Goal: Information Seeking & Learning: Learn about a topic

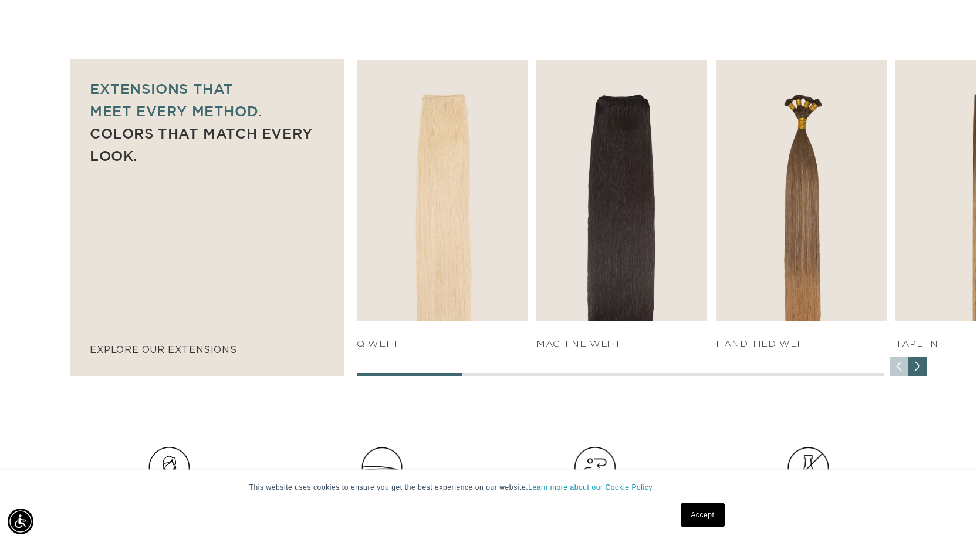
scroll to position [0, 1788]
click at [920, 370] on div "Next slide" at bounding box center [917, 366] width 19 height 19
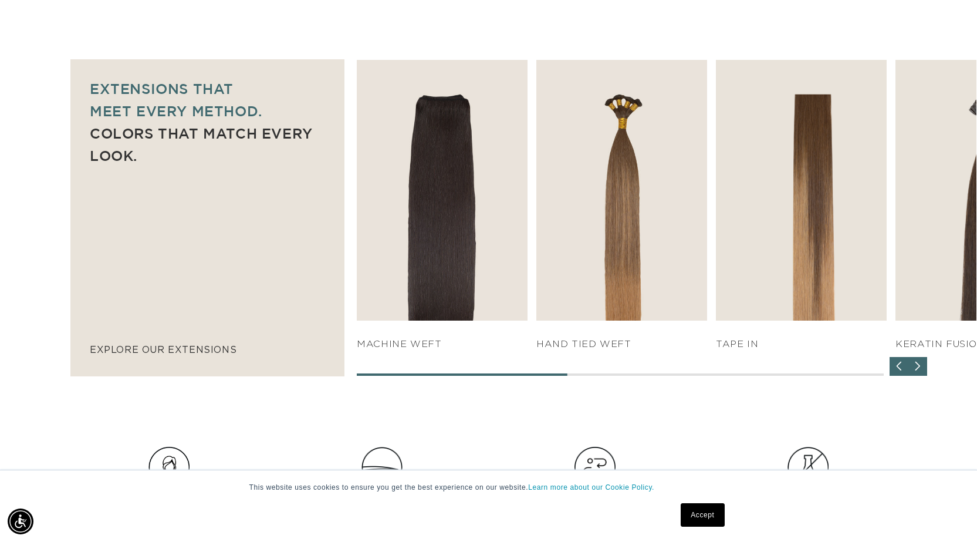
click at [920, 370] on div "Next slide" at bounding box center [917, 366] width 19 height 19
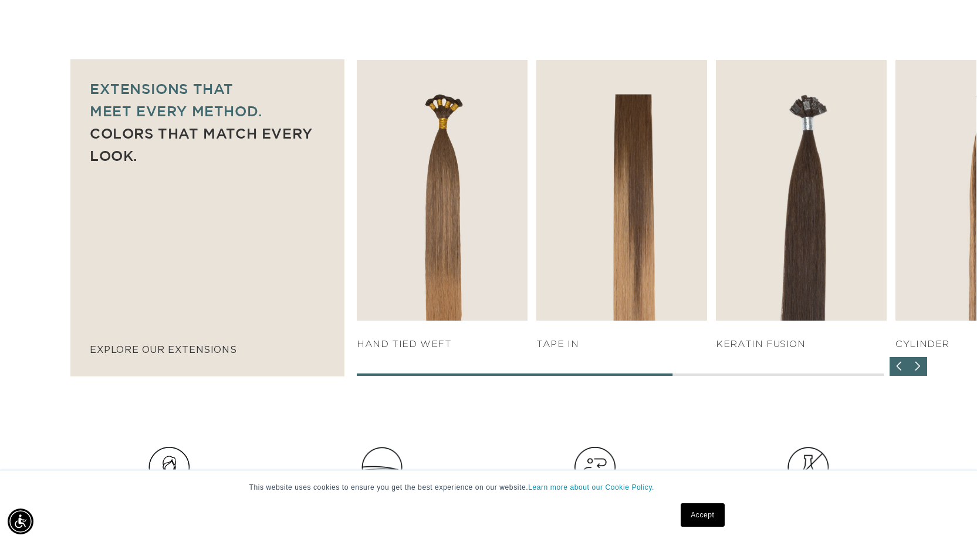
click at [918, 366] on div "Next slide" at bounding box center [917, 366] width 19 height 19
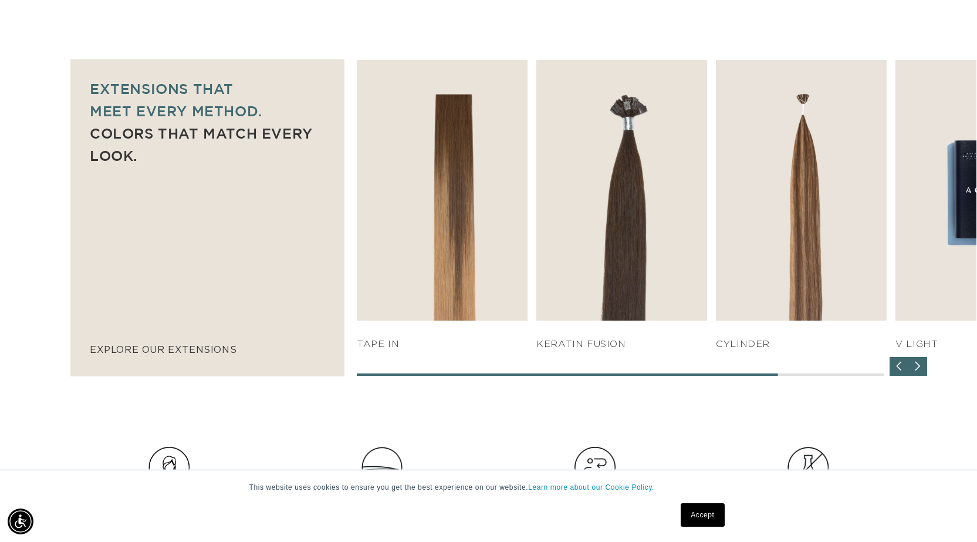
scroll to position [0, 0]
click at [918, 366] on div "Next slide" at bounding box center [917, 366] width 19 height 19
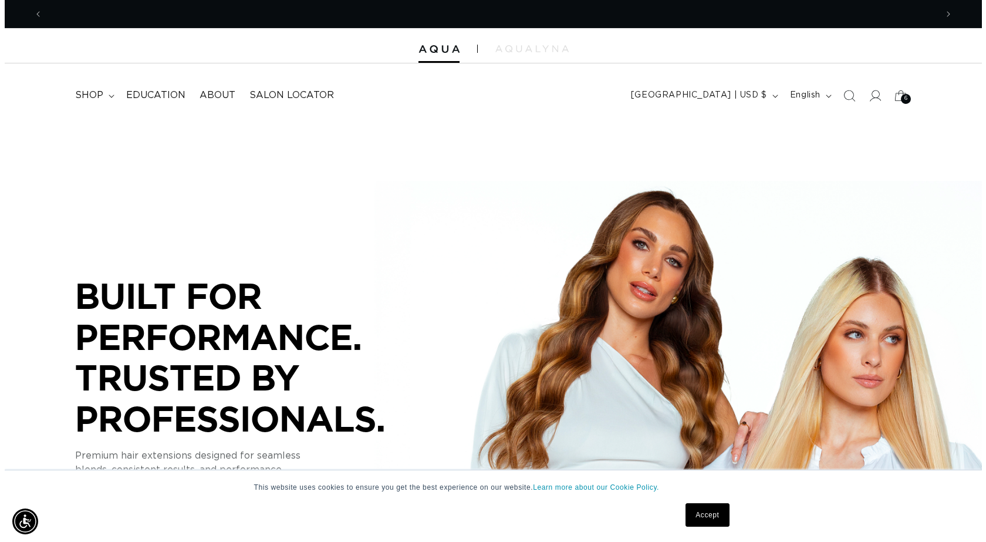
scroll to position [0, 1788]
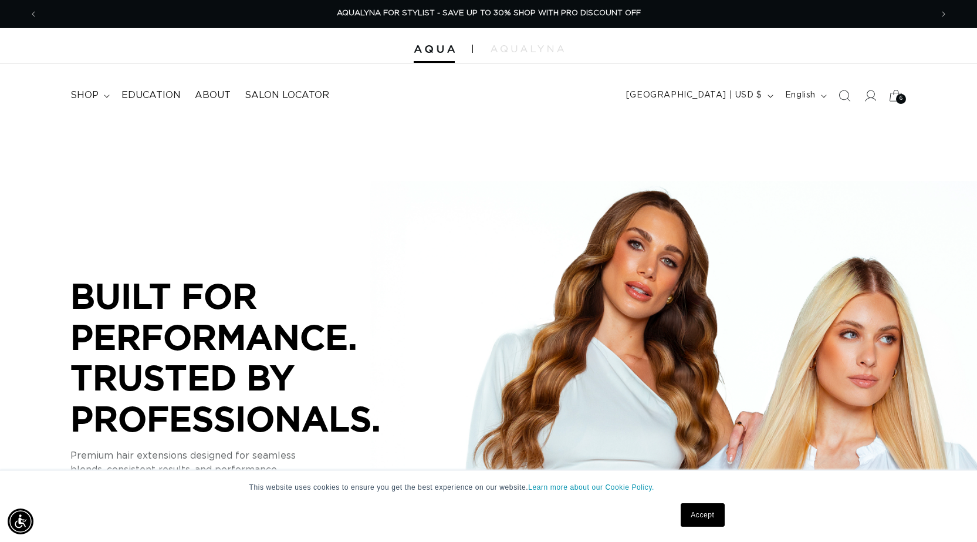
click at [894, 96] on icon at bounding box center [896, 96] width 28 height 28
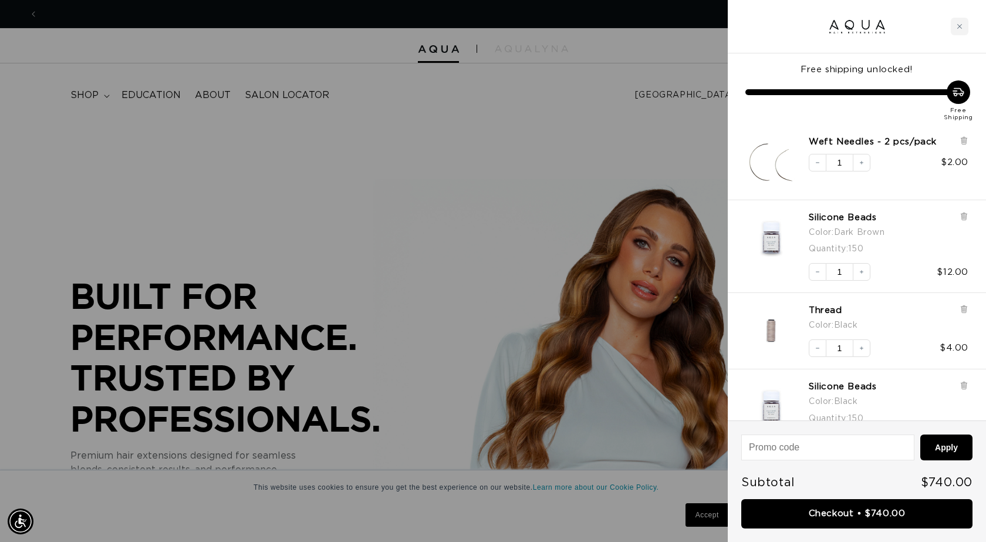
scroll to position [0, 0]
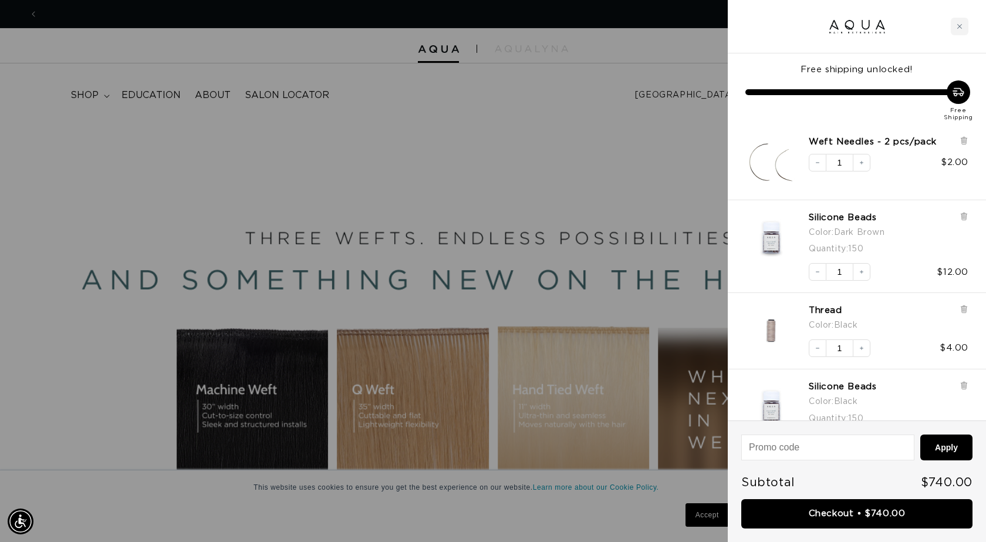
click at [766, 239] on img "Silicone Beads - Dark Brown / 150" at bounding box center [771, 238] width 52 height 52
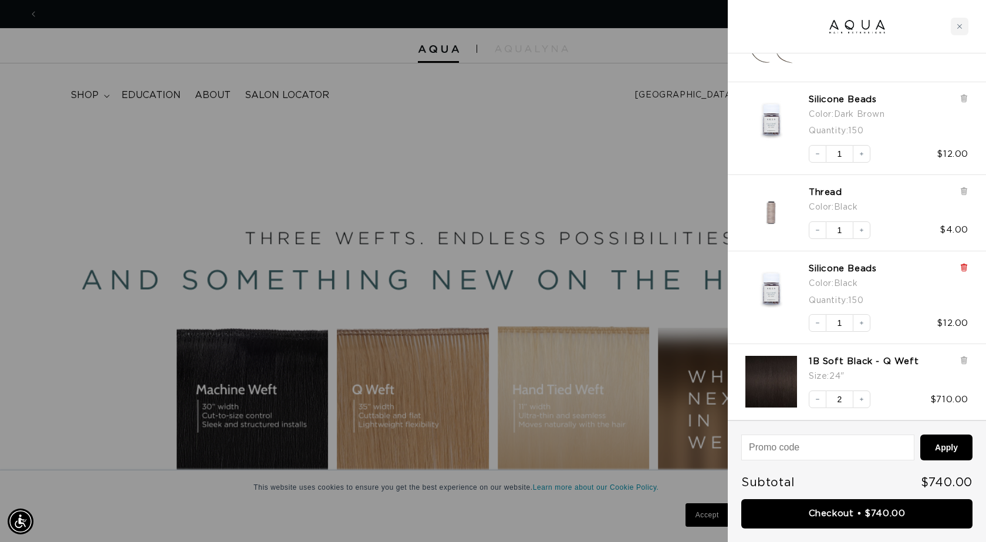
scroll to position [0, 1805]
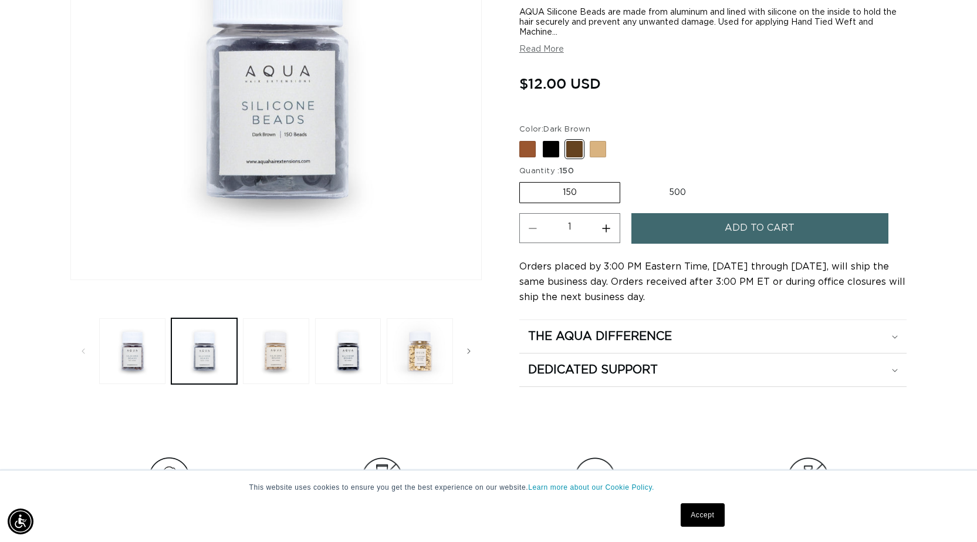
click at [273, 183] on img "Gallery Viewer" at bounding box center [276, 74] width 410 height 410
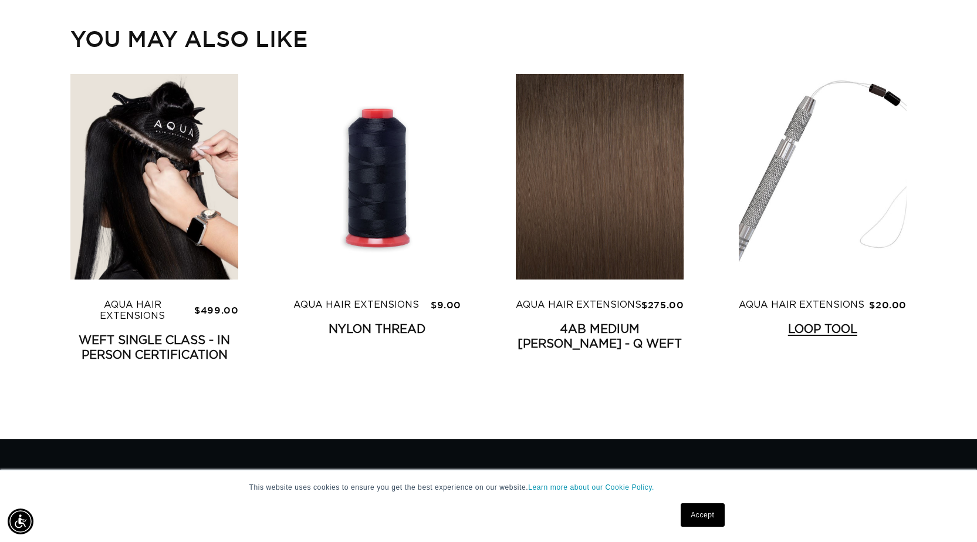
scroll to position [0, 894]
click at [765, 322] on link "Loop Tool" at bounding box center [823, 329] width 168 height 15
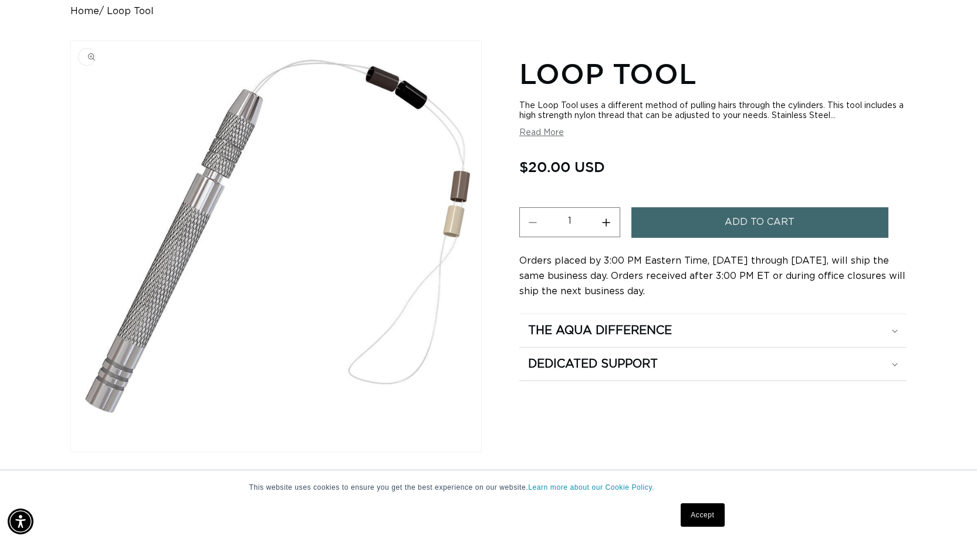
scroll to position [293, 0]
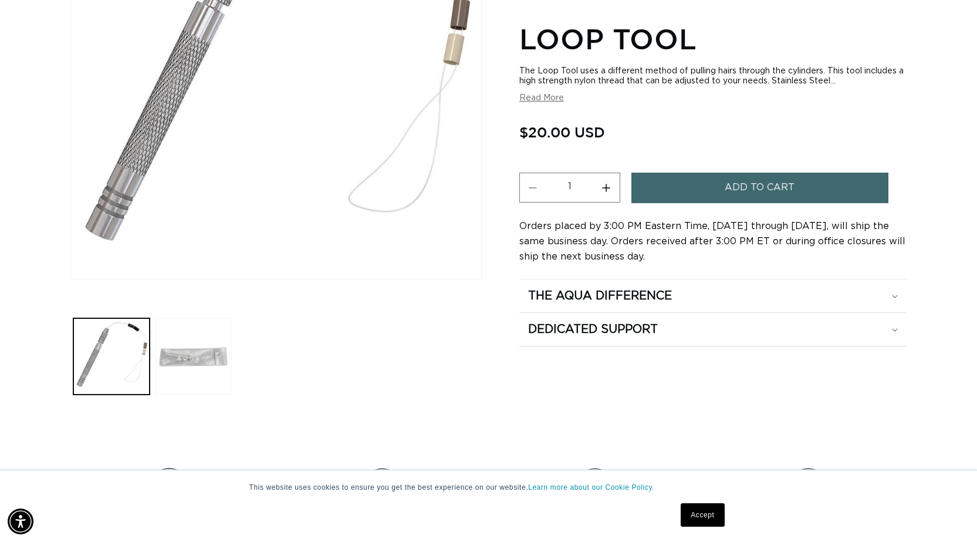
click at [216, 367] on button "Load image 2 in gallery view" at bounding box center [194, 356] width 76 height 76
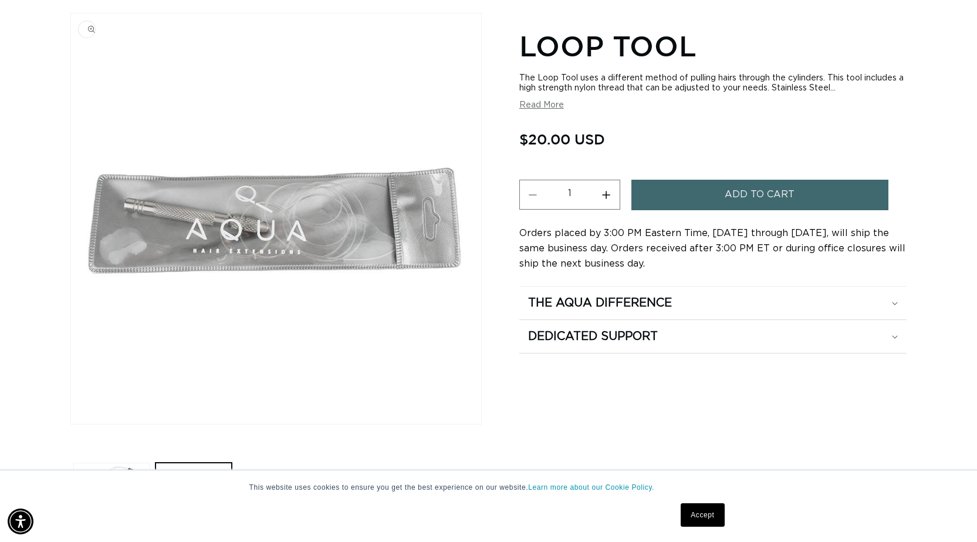
scroll to position [221, 0]
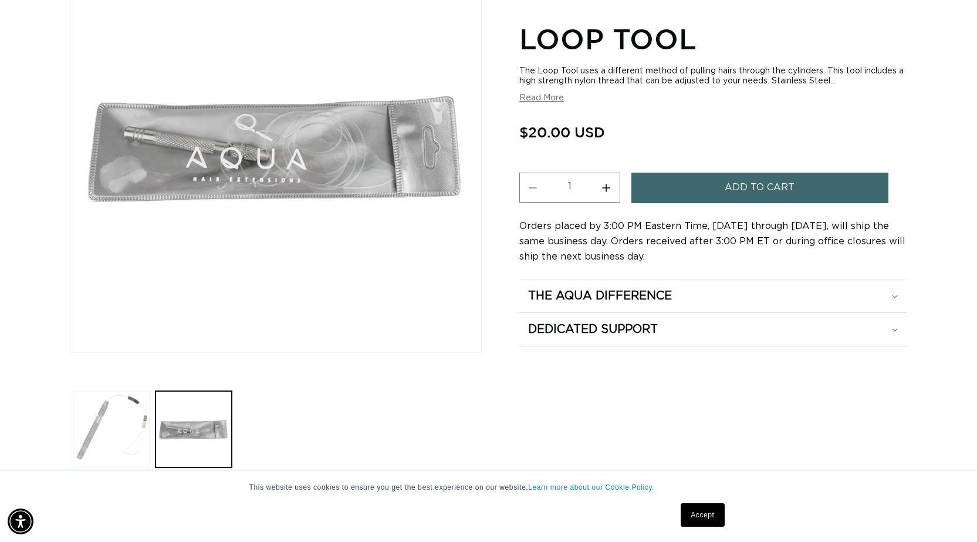
click at [113, 411] on button "Load image 1 in gallery view" at bounding box center [111, 429] width 76 height 76
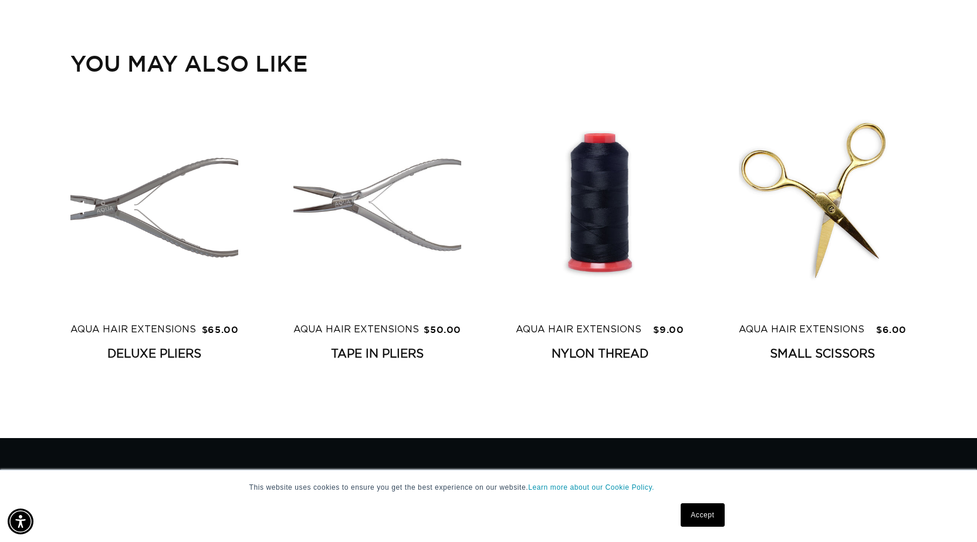
scroll to position [2509, 0]
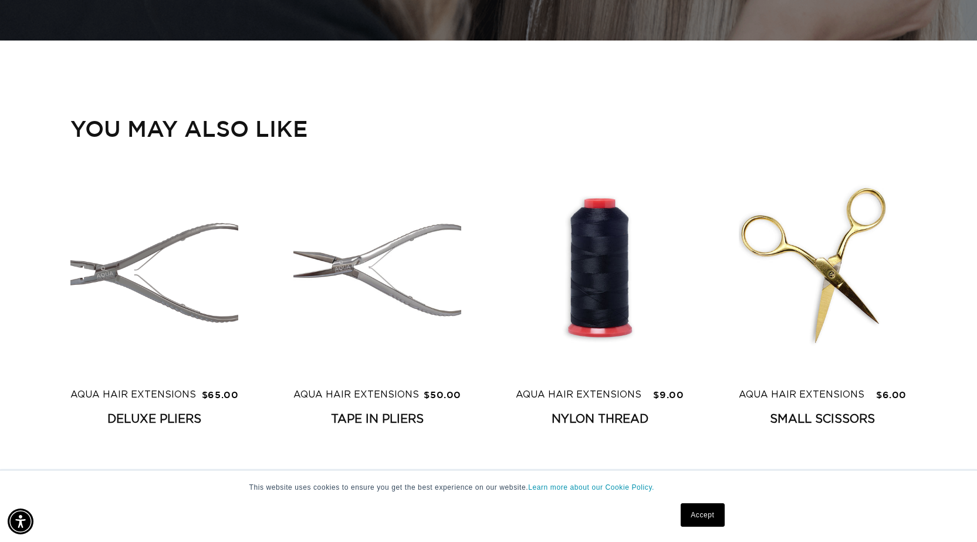
click at [480, 151] on product-recommendations "You may also like Aqua Hair Extensions $65.00 Deluxe Pliers Deluxe Pliers Aqua …" at bounding box center [488, 272] width 977 height 322
click at [837, 419] on link "Small Scissors" at bounding box center [823, 419] width 168 height 15
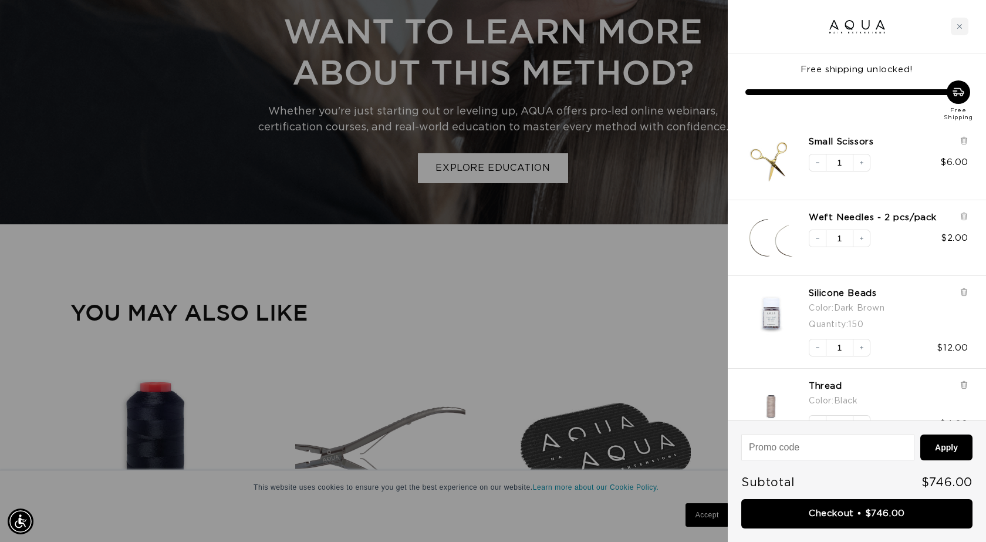
scroll to position [0, 1805]
click at [956, 28] on div "Close cart" at bounding box center [960, 27] width 18 height 18
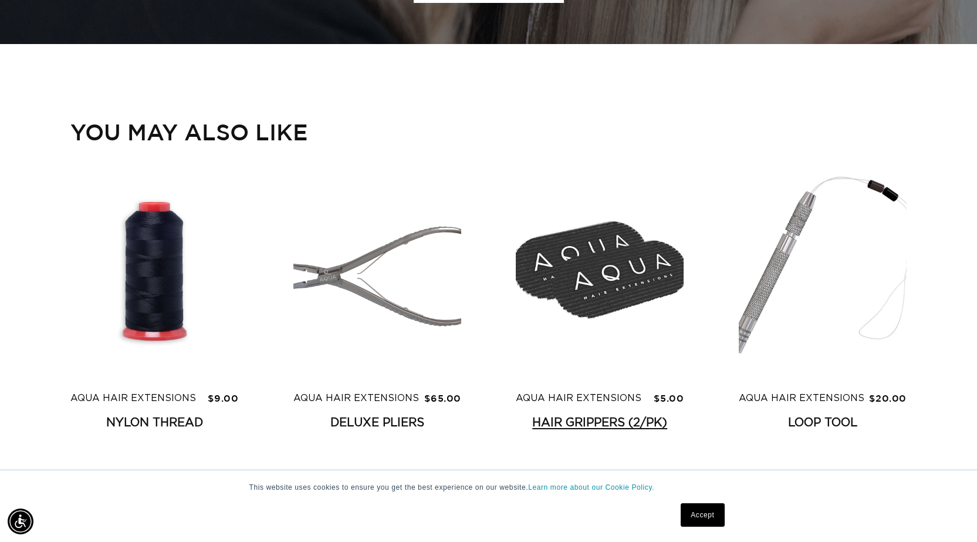
scroll to position [0, 1788]
click at [587, 415] on link "Hair Grippers (2/pk)" at bounding box center [600, 422] width 168 height 15
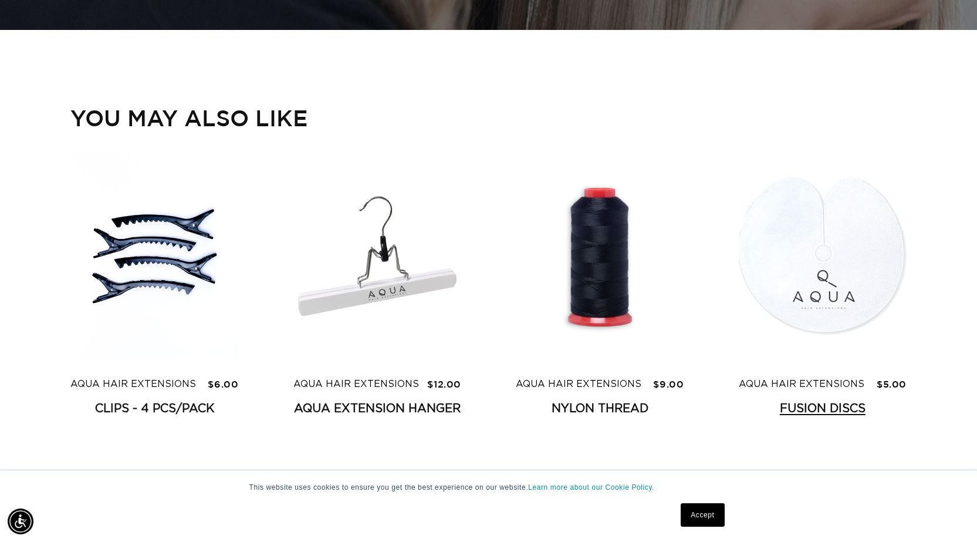
click at [823, 401] on link "Fusion Discs" at bounding box center [823, 408] width 168 height 15
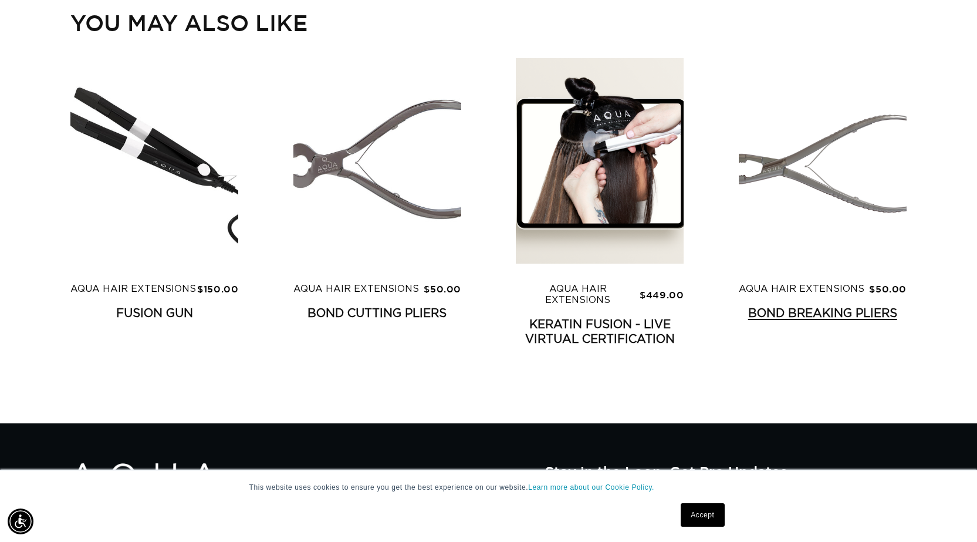
scroll to position [0, 1788]
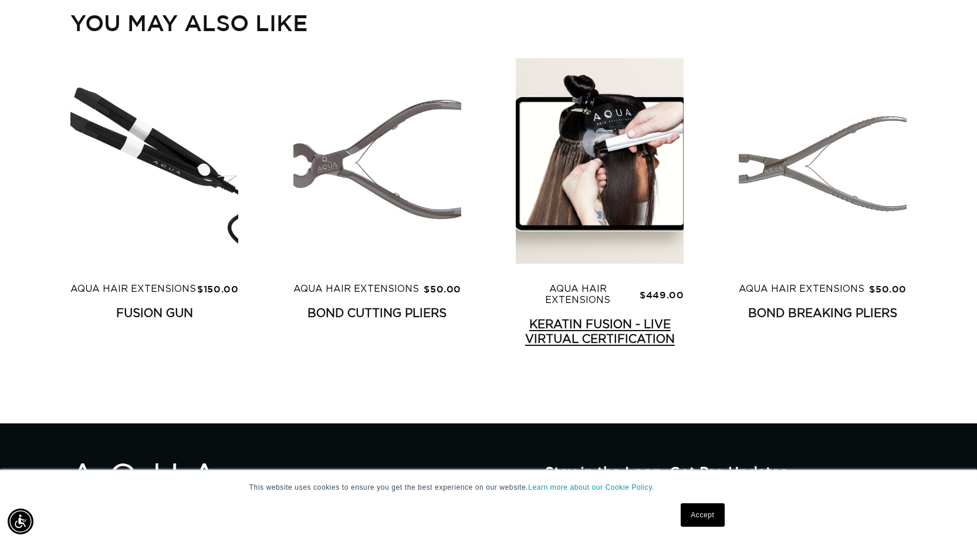
click at [616, 317] on link "Keratin Fusion - Live Virtual Certification" at bounding box center [600, 331] width 168 height 29
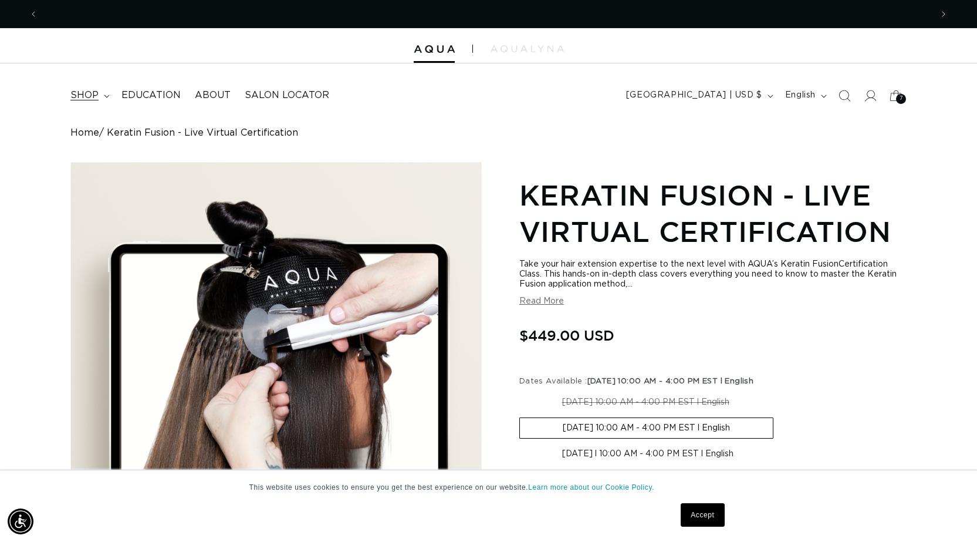
scroll to position [0, 894]
click at [104, 94] on icon at bounding box center [107, 96] width 6 height 4
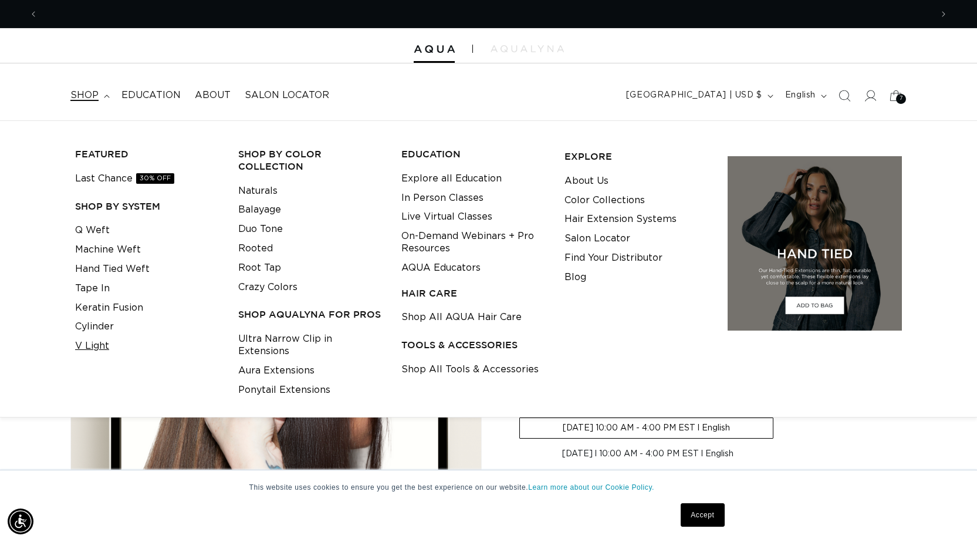
scroll to position [0, 1788]
click at [100, 345] on link "V Light" at bounding box center [92, 345] width 34 height 19
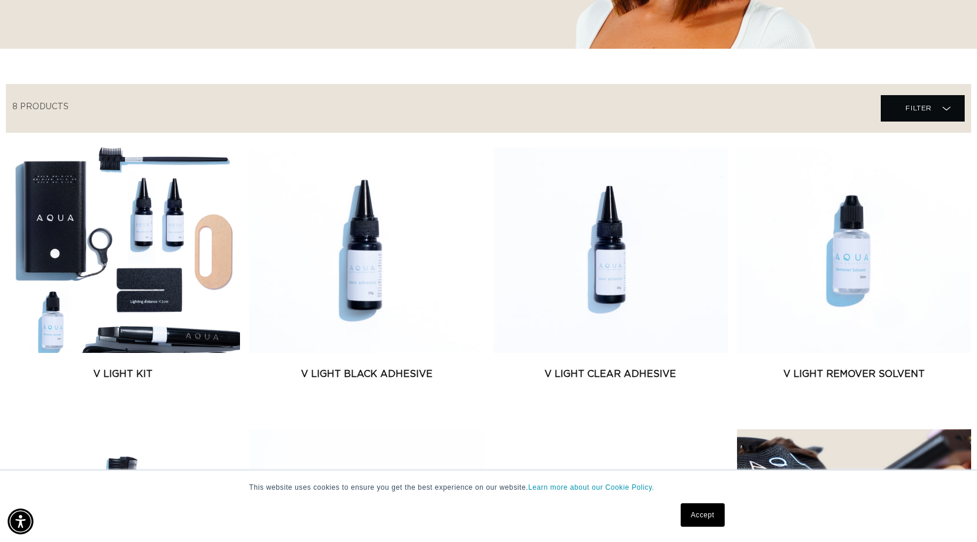
scroll to position [274, 0]
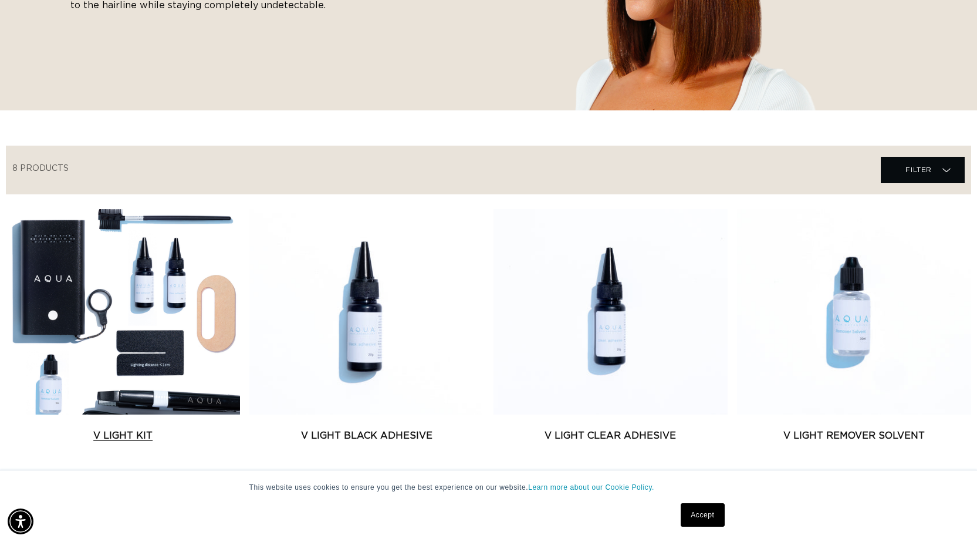
click at [112, 428] on link "V Light Kit" at bounding box center [123, 435] width 234 height 14
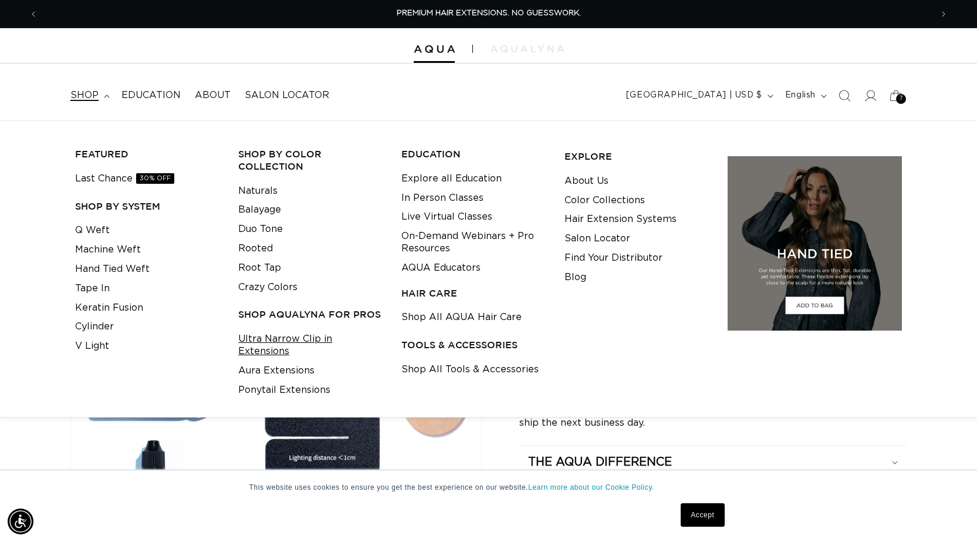
click at [347, 340] on link "Ultra Narrow Clip in Extensions" at bounding box center [310, 345] width 145 height 32
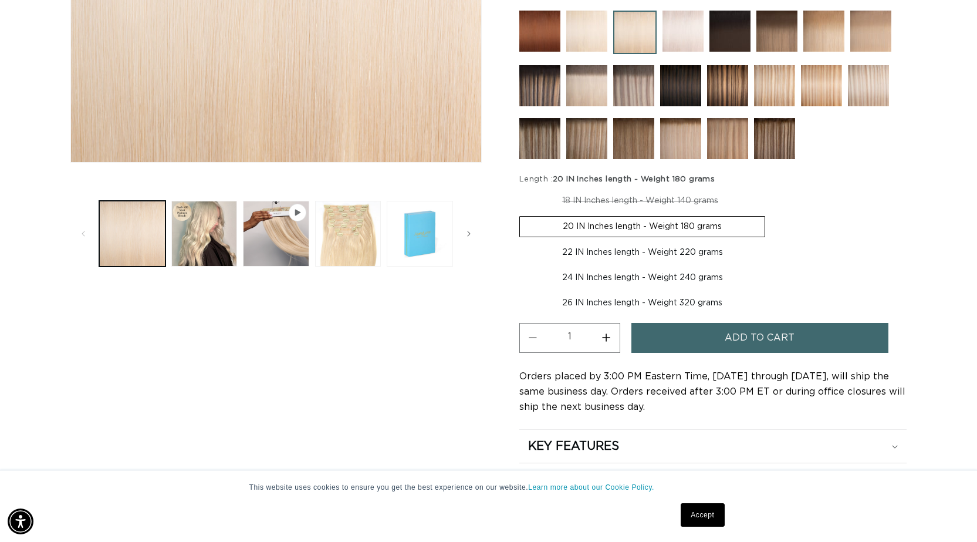
scroll to position [0, 1788]
click at [467, 232] on icon "Slide right" at bounding box center [469, 233] width 4 height 13
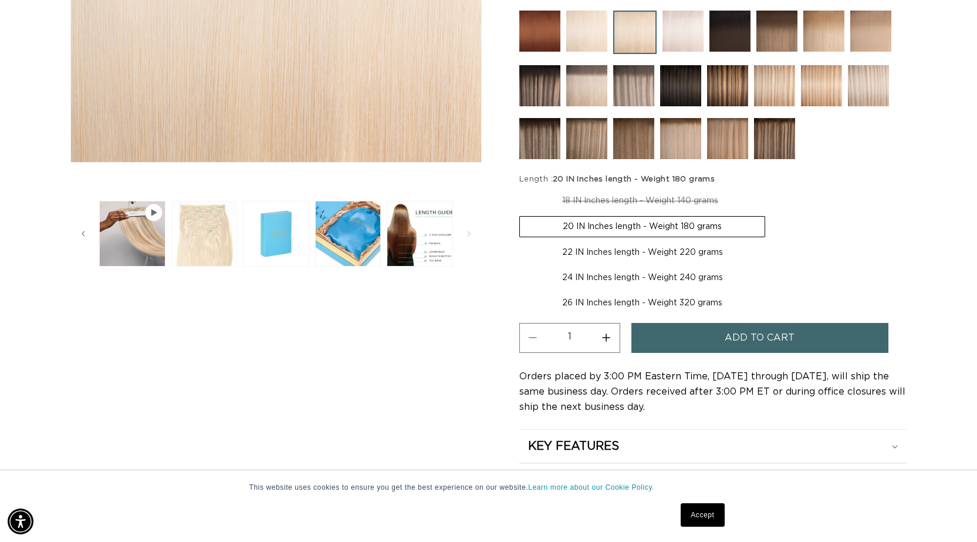
scroll to position [0, 894]
click at [214, 246] on button "Load image 3 in gallery view" at bounding box center [204, 234] width 66 height 66
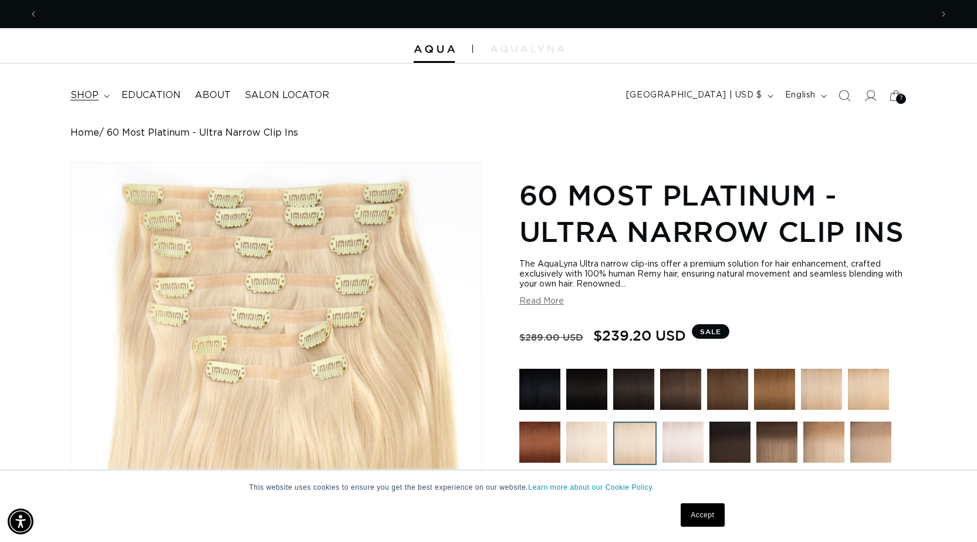
scroll to position [0, 0]
click at [105, 95] on icon at bounding box center [107, 96] width 6 height 4
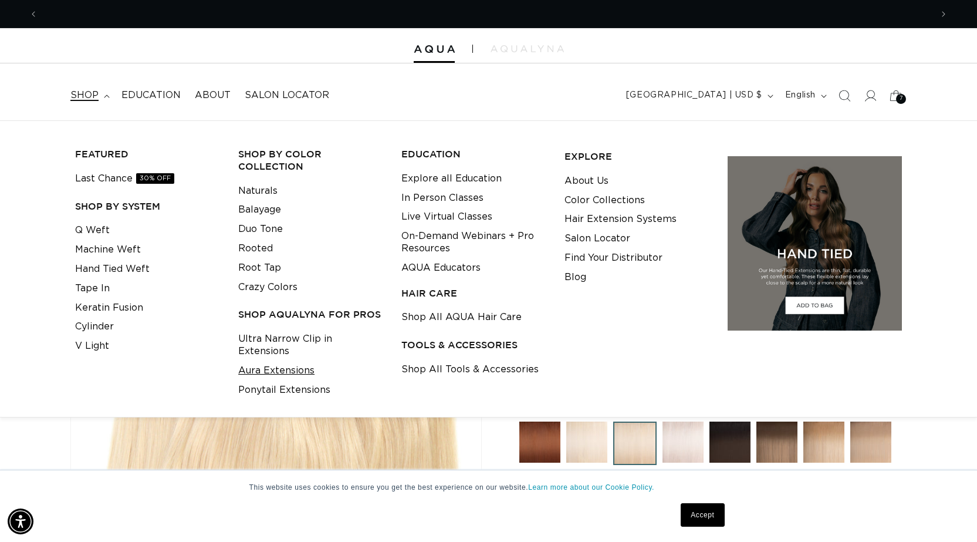
scroll to position [0, 894]
click at [291, 361] on link "Aura Extensions" at bounding box center [276, 370] width 76 height 19
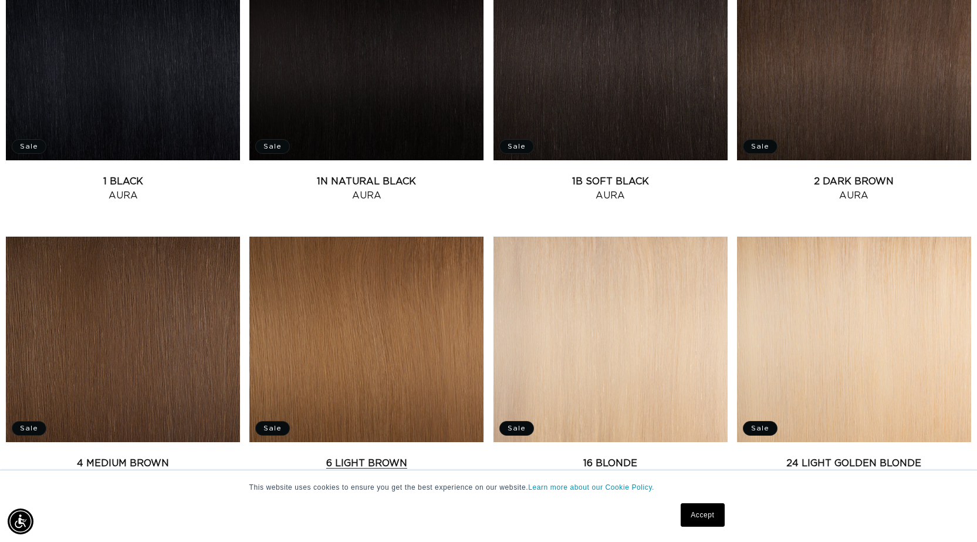
scroll to position [0, 894]
click at [397, 456] on link "6 Light [PERSON_NAME]" at bounding box center [366, 470] width 234 height 28
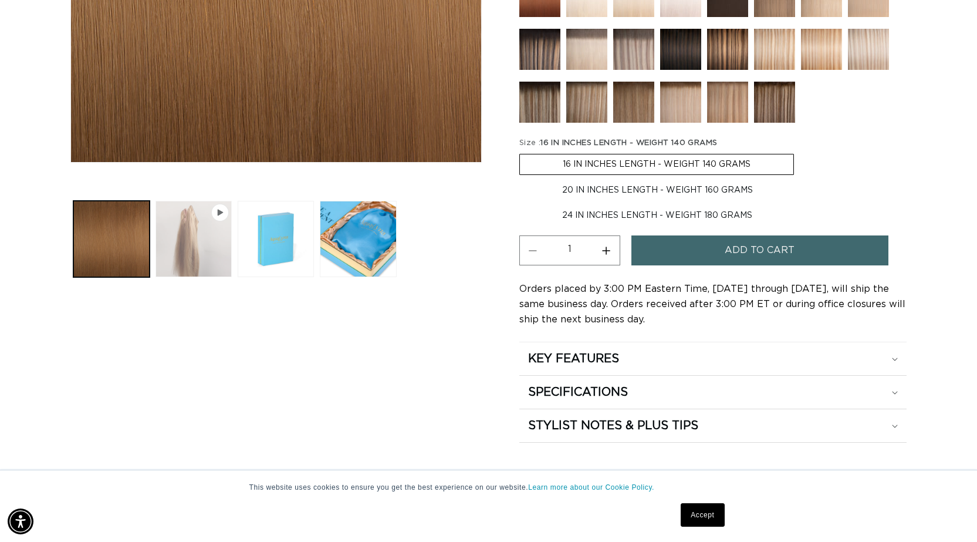
click at [188, 238] on button "Play video 1 in gallery view" at bounding box center [194, 239] width 76 height 76
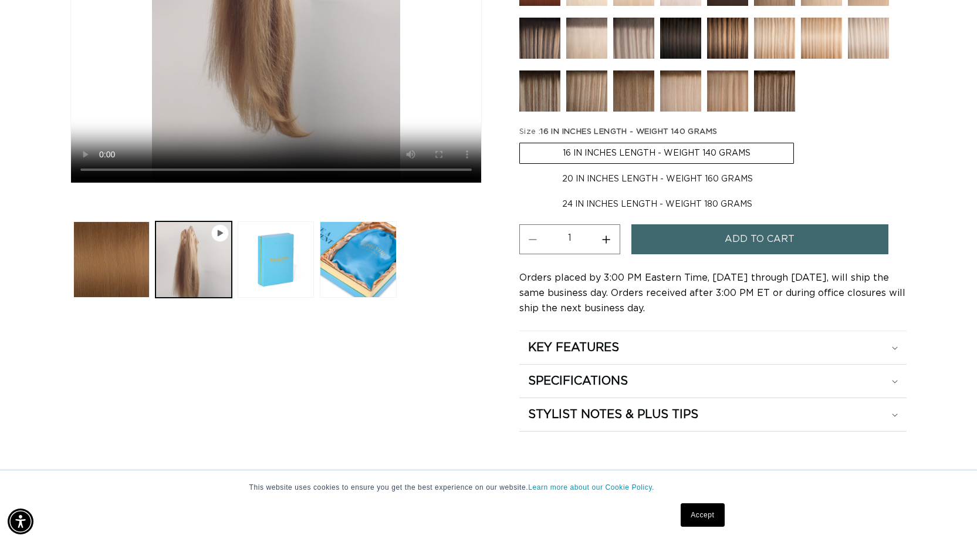
scroll to position [514, 0]
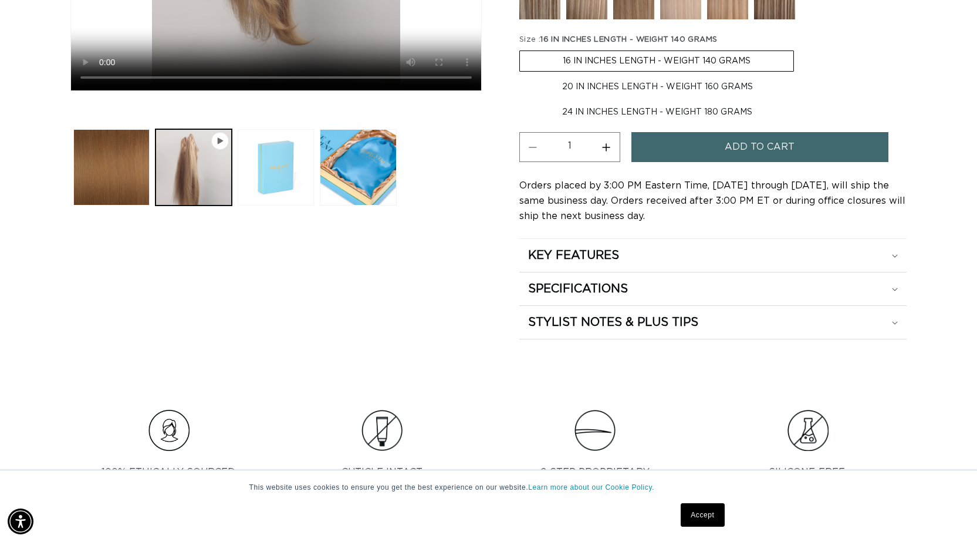
click at [278, 181] on button "Load image 2 in gallery view" at bounding box center [276, 167] width 76 height 76
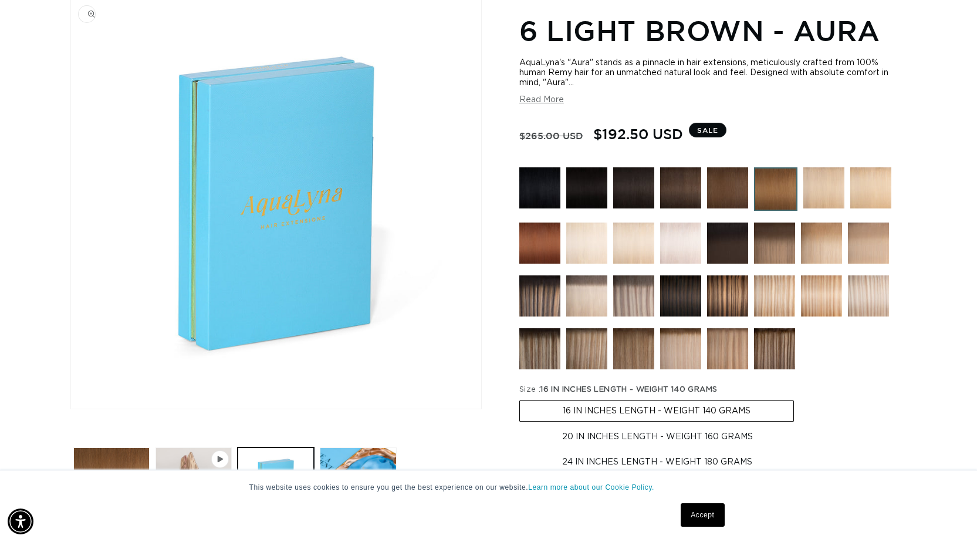
scroll to position [162, 0]
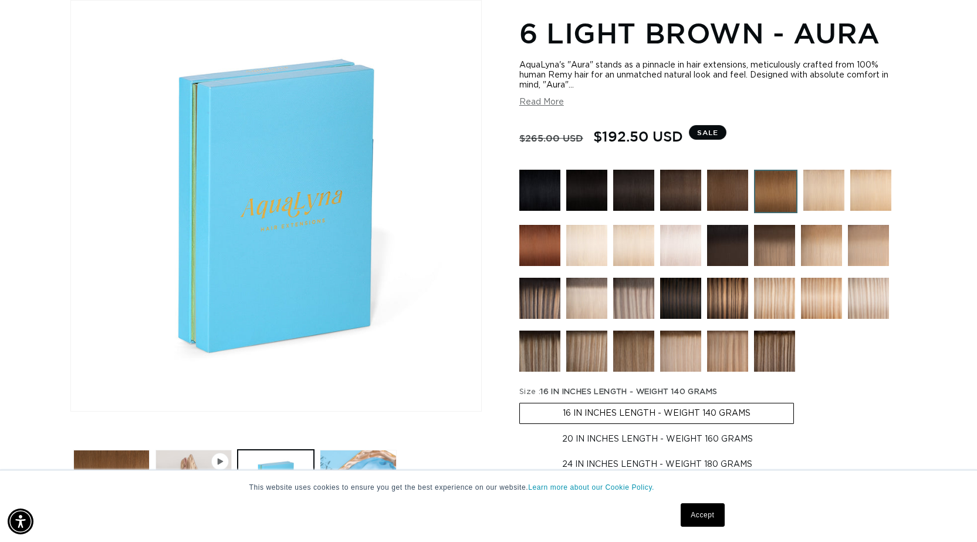
click at [367, 458] on button "Load image 3 in gallery view" at bounding box center [358, 488] width 76 height 76
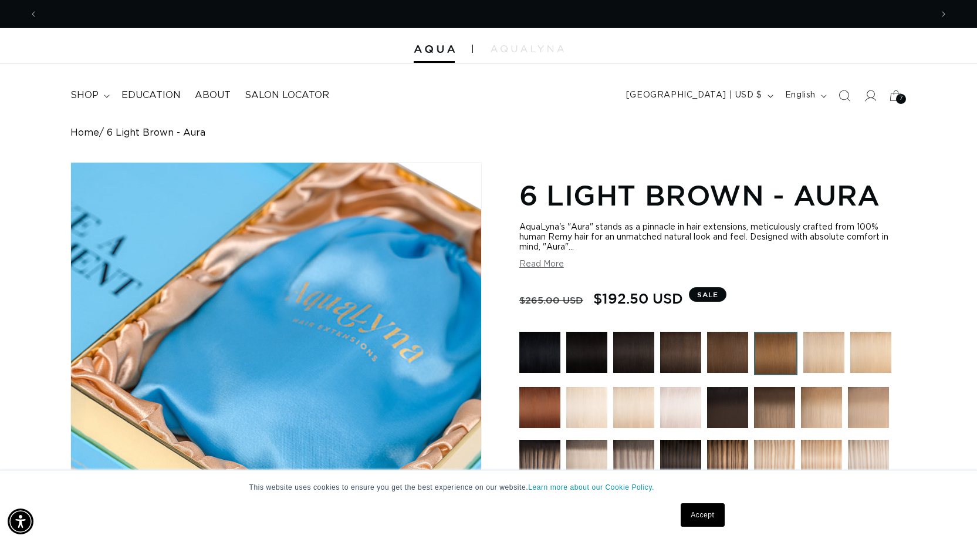
scroll to position [0, 894]
click at [104, 94] on icon at bounding box center [107, 96] width 6 height 4
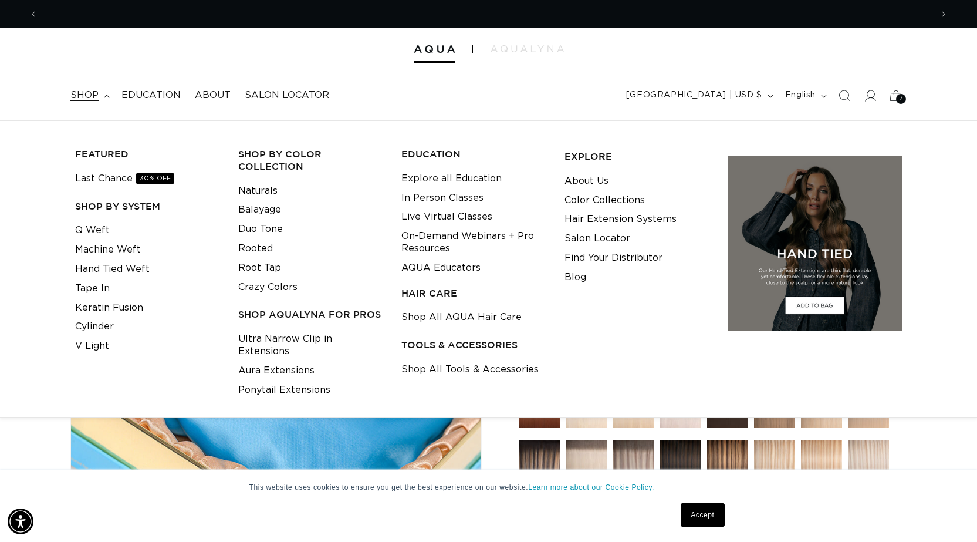
scroll to position [0, 0]
click at [508, 367] on link "Shop All Tools & Accessories" at bounding box center [469, 369] width 137 height 19
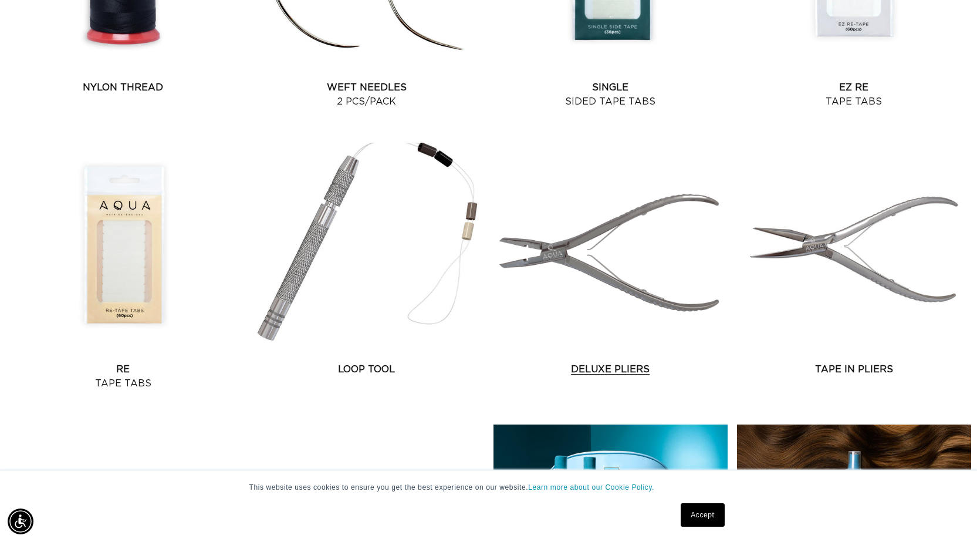
click at [545, 362] on link "Deluxe Pliers" at bounding box center [611, 369] width 234 height 14
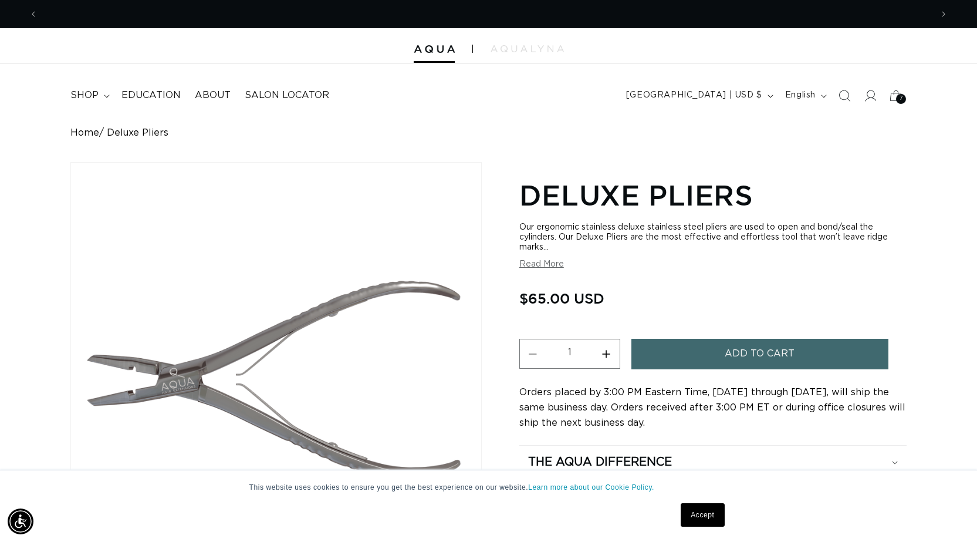
scroll to position [0, 1788]
